Goal: Task Accomplishment & Management: Manage account settings

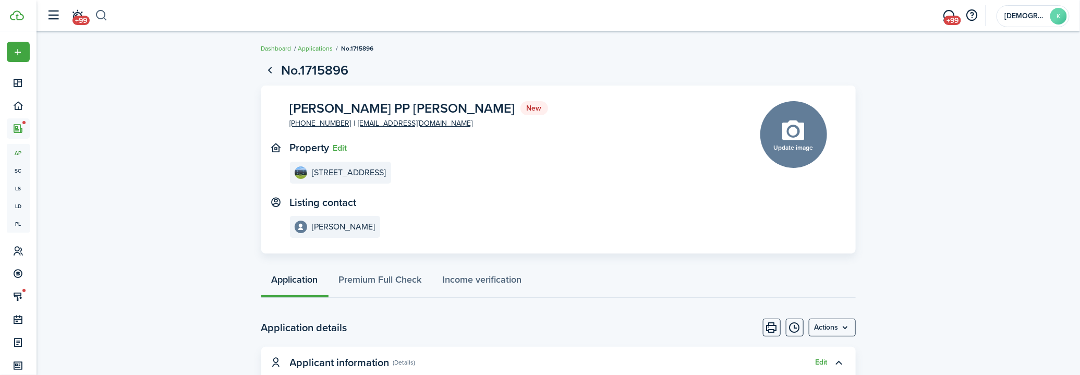
click at [95, 18] on button "button" at bounding box center [101, 16] width 13 height 18
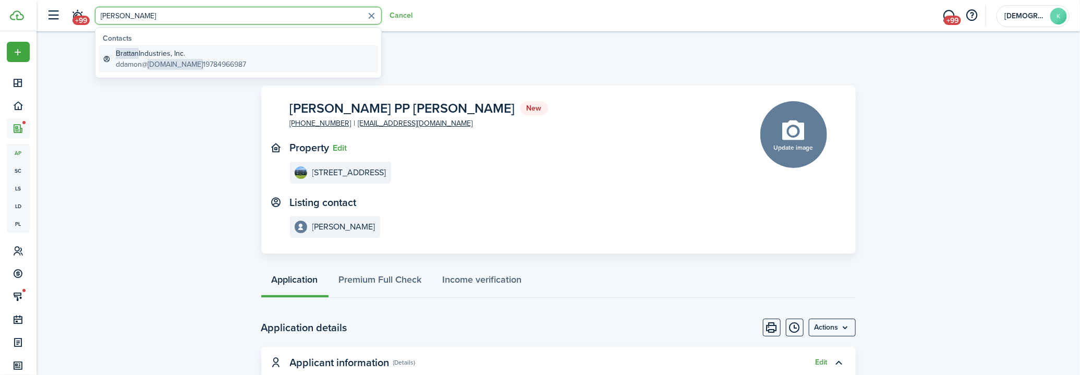
type input "[PERSON_NAME]"
click at [168, 61] on span "[DOMAIN_NAME]" at bounding box center [175, 64] width 55 height 11
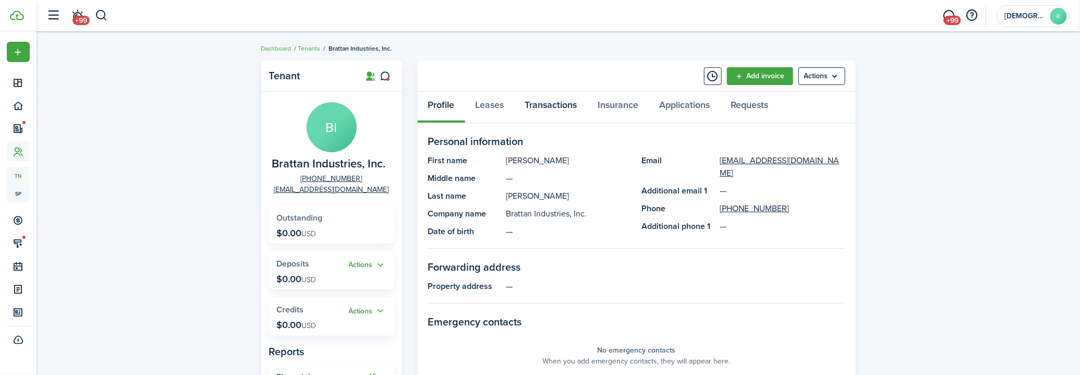
click at [546, 102] on link "Transactions" at bounding box center [551, 107] width 73 height 31
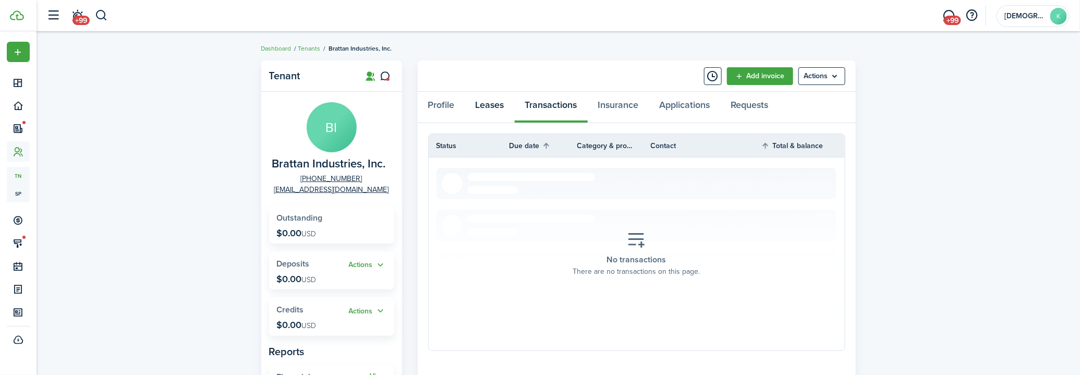
click at [495, 107] on link "Leases" at bounding box center [490, 107] width 50 height 31
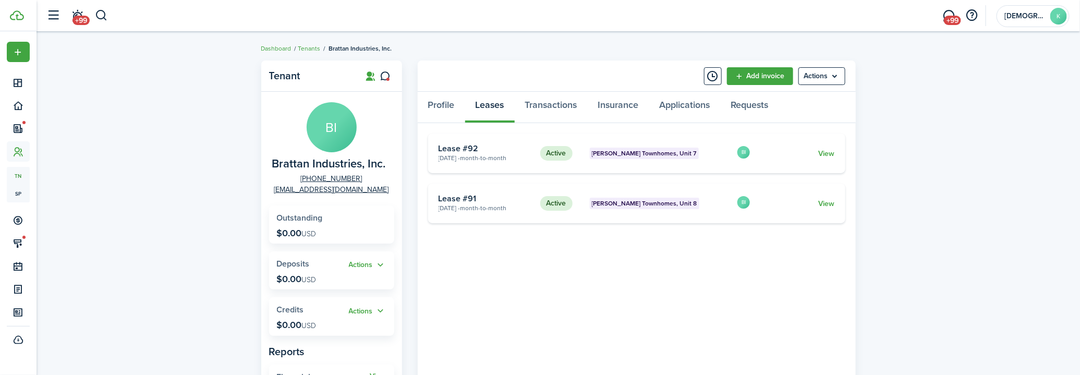
click at [579, 283] on tenant-view-lease "Active [PERSON_NAME] Townhomes, Unit 7 [DATE] - Month-to-month Lease #92 BI Vie…" at bounding box center [636, 352] width 417 height 437
click at [101, 16] on button "button" at bounding box center [101, 16] width 13 height 18
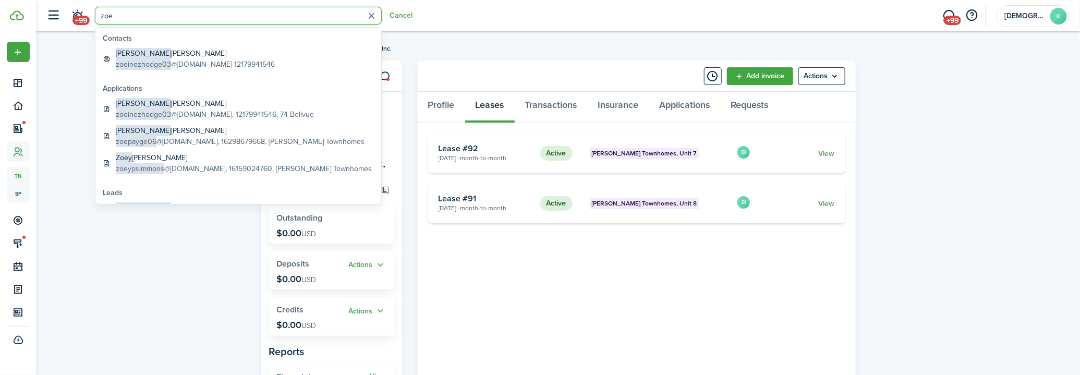
type input "zoe"
click at [150, 62] on span "zoeinezhodge03" at bounding box center [143, 64] width 55 height 11
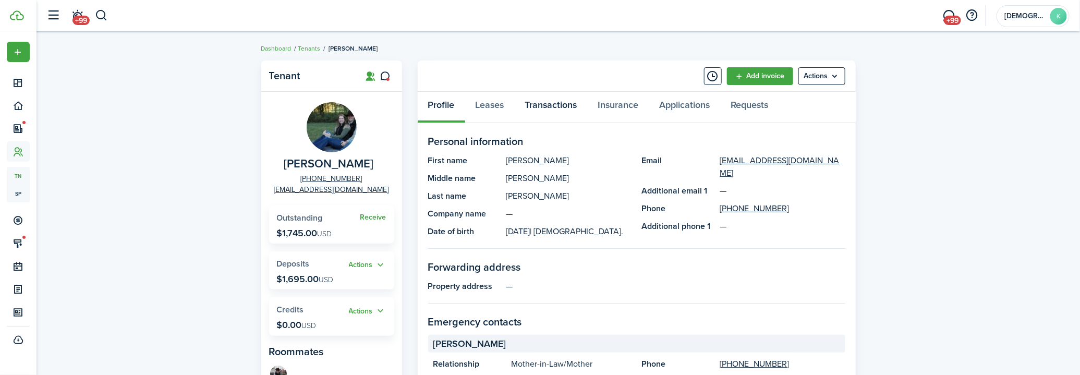
click at [535, 111] on link "Transactions" at bounding box center [551, 107] width 73 height 31
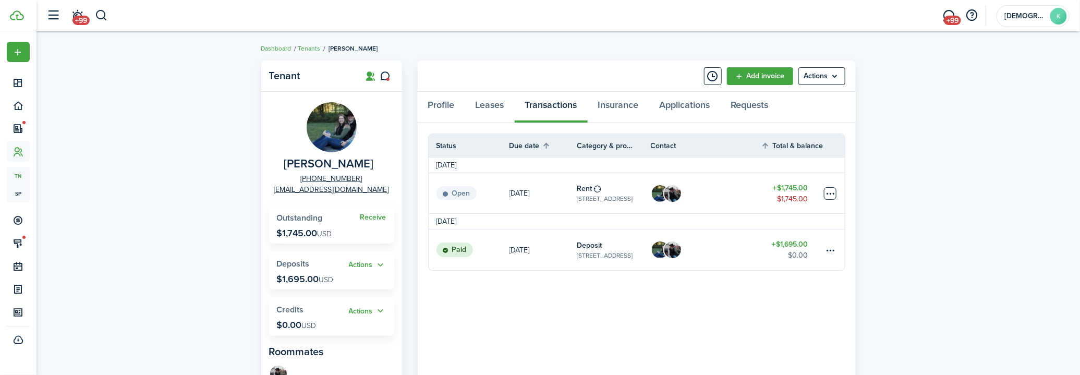
click at [825, 195] on table-menu-btn-icon at bounding box center [830, 193] width 13 height 13
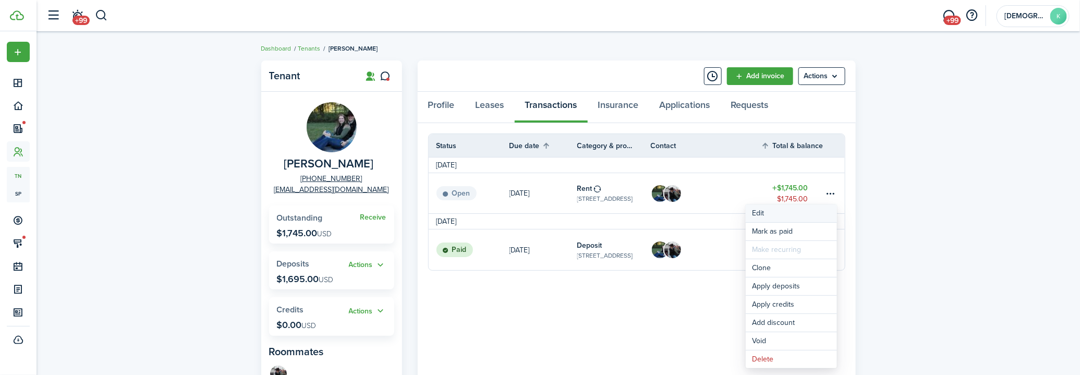
click at [799, 219] on button "Edit" at bounding box center [791, 213] width 91 height 18
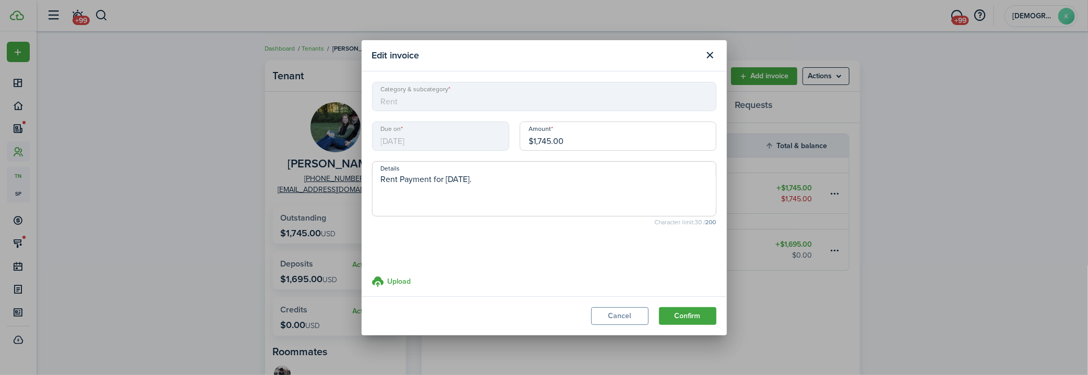
click at [535, 140] on input "$1,745.00" at bounding box center [618, 136] width 197 height 29
type input "$1,576.00"
click at [524, 175] on textarea "Rent Payment for [DATE]." at bounding box center [543, 192] width 343 height 38
type textarea "Rent Payment for [DATE]. Prorated to move in on [DATE]"
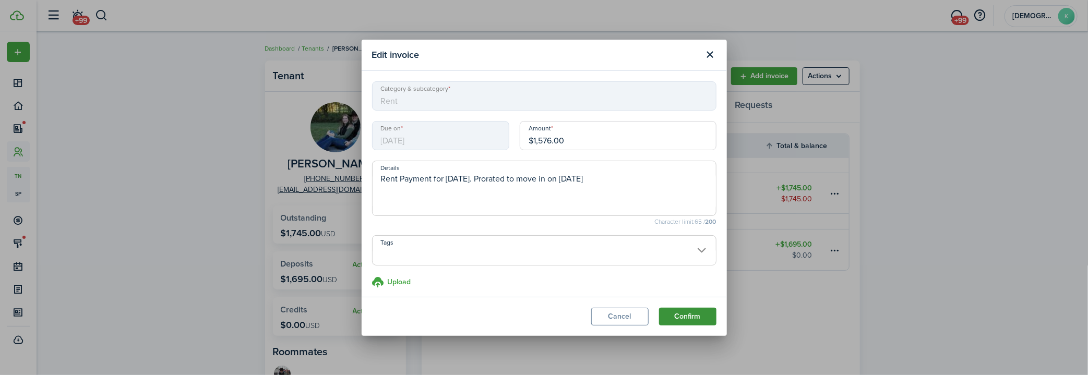
click at [692, 324] on button "Confirm" at bounding box center [687, 317] width 57 height 18
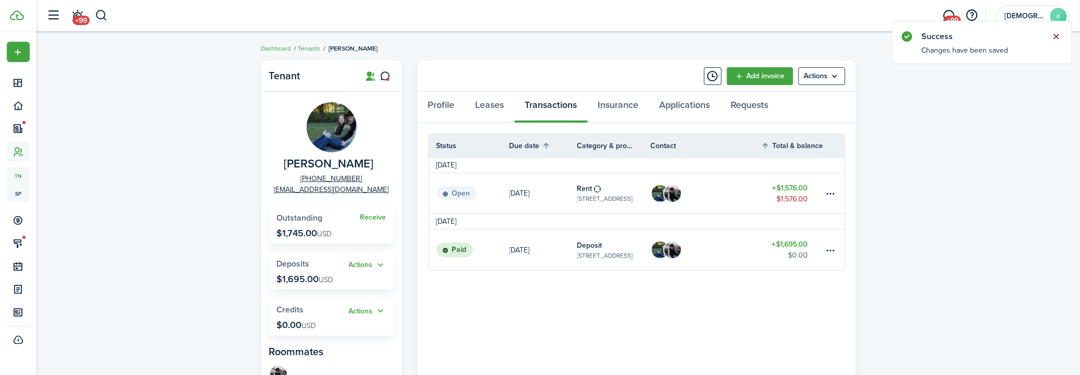
click at [1053, 37] on button "Close notify" at bounding box center [1057, 36] width 15 height 15
